Goal: Transaction & Acquisition: Purchase product/service

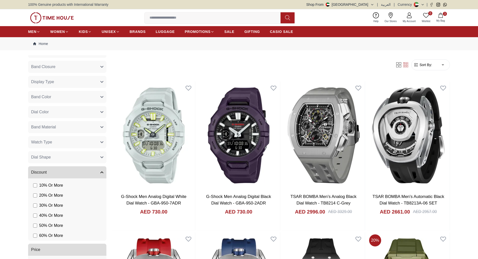
scroll to position [234, 0]
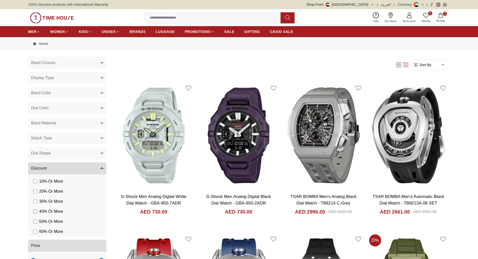
click at [80, 105] on button "Dial Color" at bounding box center [67, 108] width 78 height 12
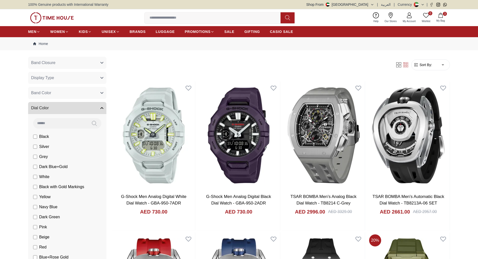
click at [79, 91] on button "Band Color" at bounding box center [67, 93] width 78 height 12
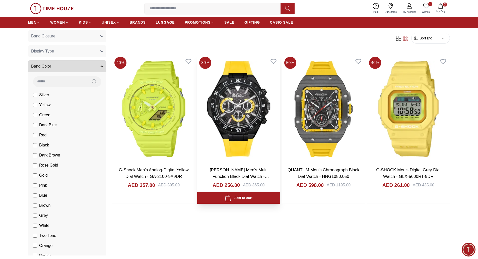
scroll to position [25, 0]
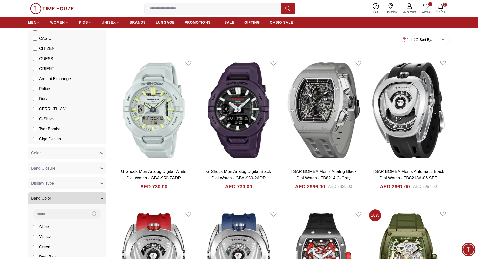
scroll to position [234, 0]
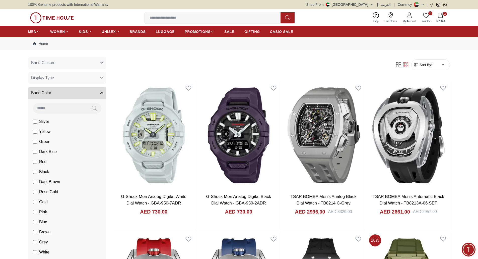
click at [97, 95] on button "Band Color" at bounding box center [67, 93] width 78 height 12
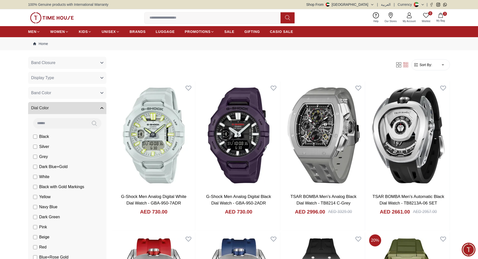
click at [99, 112] on button "Dial Color" at bounding box center [67, 108] width 78 height 12
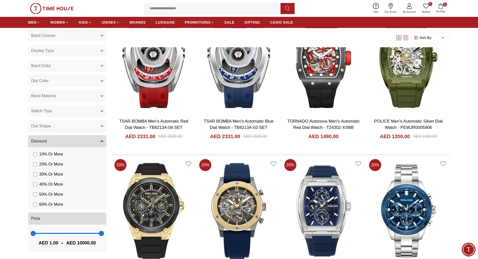
scroll to position [0, 0]
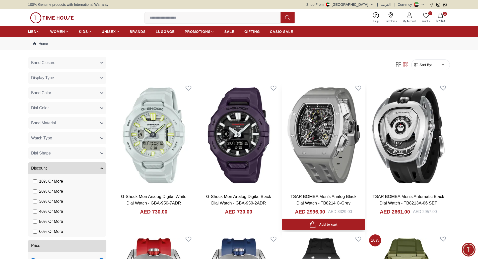
click at [330, 140] on img at bounding box center [324, 135] width 83 height 108
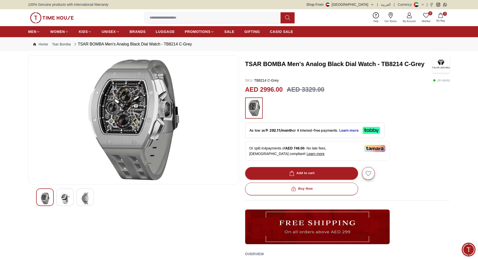
click at [218, 76] on img at bounding box center [133, 120] width 203 height 121
click at [385, 7] on div "100% Genuine products with International Warranty Shop From [GEOGRAPHIC_DATA] |…" at bounding box center [239, 4] width 422 height 9
click at [387, 5] on span "العربية" at bounding box center [386, 4] width 10 height 5
